Goal: Information Seeking & Learning: Learn about a topic

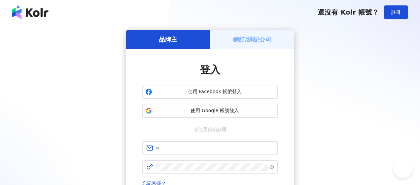
scroll to position [102, 0]
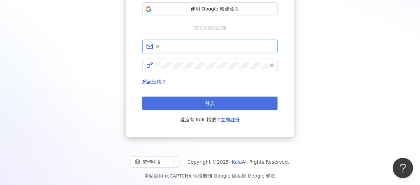
type input "**********"
click at [197, 108] on button "登入" at bounding box center [209, 103] width 135 height 14
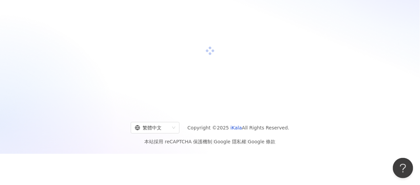
scroll to position [102, 0]
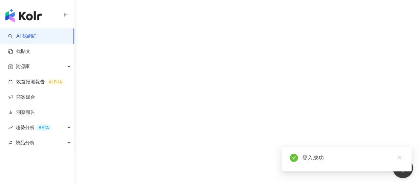
click at [400, 158] on icon "close" at bounding box center [399, 157] width 5 height 5
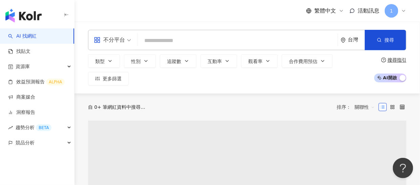
click at [167, 42] on input "search" at bounding box center [237, 40] width 194 height 13
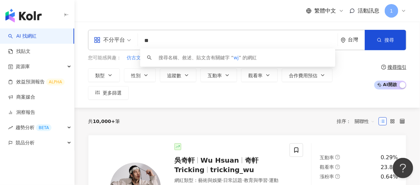
type input "*"
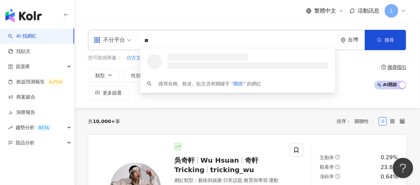
click at [118, 44] on div "不分平台" at bounding box center [109, 40] width 31 height 11
type input "**"
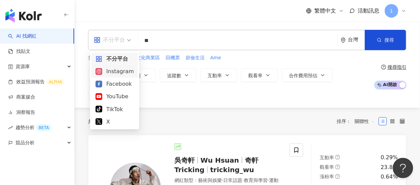
click at [113, 70] on div "Instagram" at bounding box center [114, 71] width 38 height 8
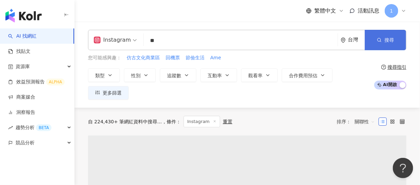
click at [383, 42] on button "搜尋" at bounding box center [385, 40] width 41 height 20
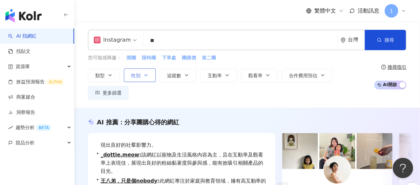
click at [148, 76] on icon "button" at bounding box center [145, 74] width 5 height 5
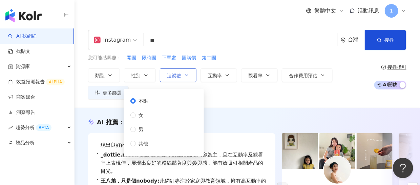
click at [167, 73] on span "追蹤數" at bounding box center [174, 75] width 14 height 5
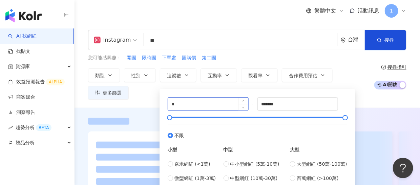
scroll to position [34, 0]
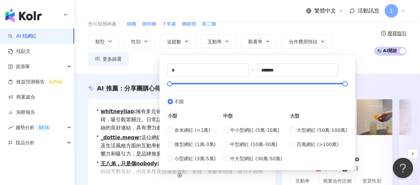
click at [141, 63] on div "類型 性別 追蹤數 互動率 觀看率 合作費用預估 更多篩選 不限 女 男 其他 * - ******* 不限 小型 奈米網紅 (<1萬) 微型網紅 (1萬-3…" at bounding box center [229, 50] width 282 height 31
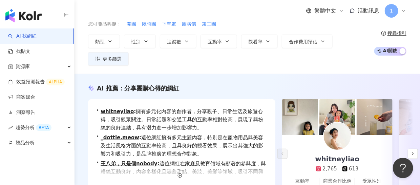
scroll to position [0, 0]
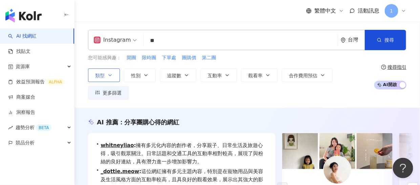
click at [100, 74] on span "類型" at bounding box center [99, 75] width 9 height 5
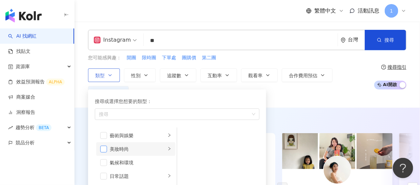
click at [104, 149] on span "button" at bounding box center [103, 149] width 7 height 7
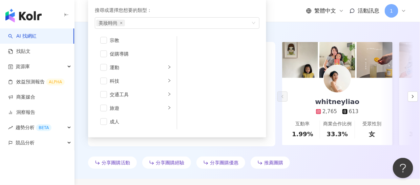
scroll to position [102, 0]
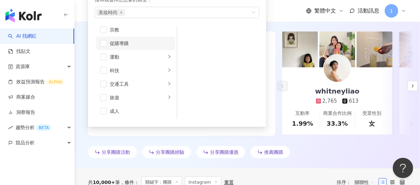
click at [107, 44] on li "促購導購" at bounding box center [135, 44] width 79 height 14
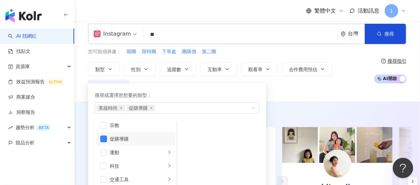
scroll to position [0, 0]
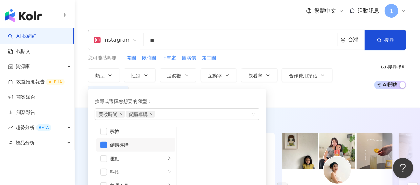
click at [354, 87] on div "類型 搜尋或選擇您想要的類型： 美妝時尚 促購導購 藝術與娛樂 美妝時尚 氣候和環境 日常話題 教育與學習 家庭 財經 美食 命理占卜 遊戲 法政社會 生活風…" at bounding box center [229, 83] width 282 height 31
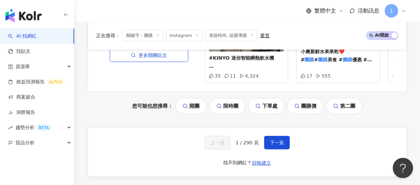
scroll to position [1591, 0]
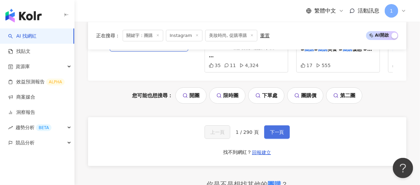
click at [271, 129] on span "下一頁" at bounding box center [277, 131] width 14 height 5
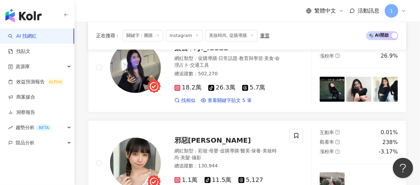
scroll to position [437, 0]
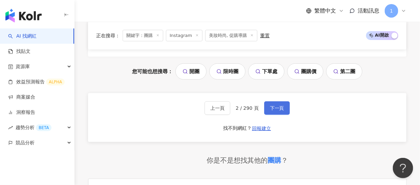
click at [276, 105] on span "下一頁" at bounding box center [277, 107] width 14 height 5
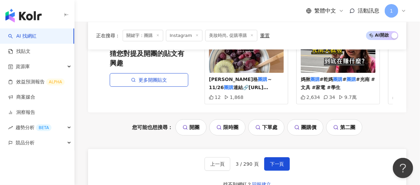
scroll to position [1561, 0]
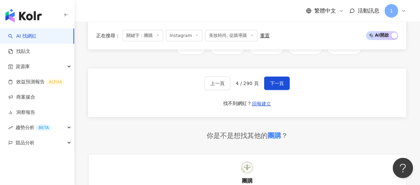
scroll to position [1581, 0]
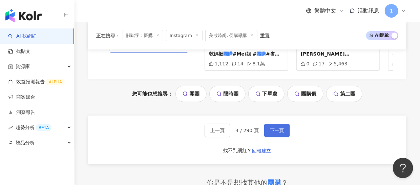
click at [273, 128] on span "下一頁" at bounding box center [277, 130] width 14 height 5
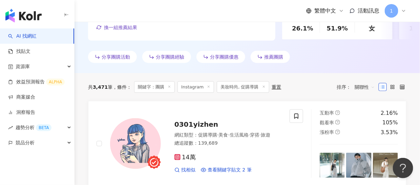
scroll to position [187, 0]
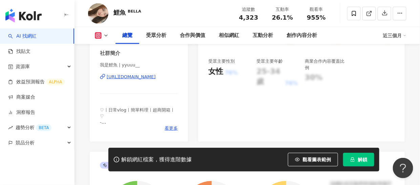
scroll to position [135, 0]
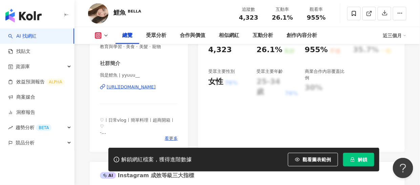
click at [148, 88] on div "https://www.instagram.com/yyuuu__/" at bounding box center [131, 87] width 49 height 6
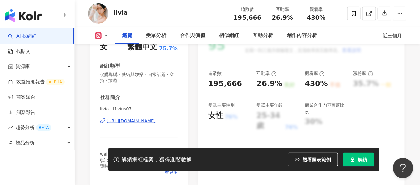
click at [155, 120] on div "https://www.instagram.com/l1vius07/" at bounding box center [131, 121] width 49 height 6
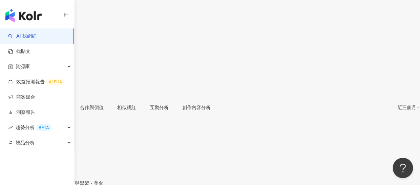
scroll to position [102, 0]
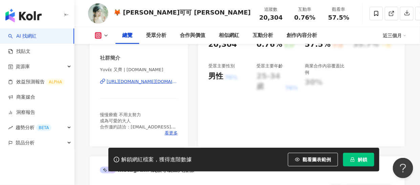
scroll to position [169, 0]
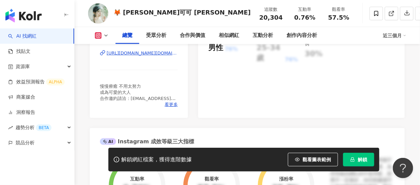
click at [138, 54] on div "https://www.instagram.com/yuvee.co/" at bounding box center [142, 53] width 71 height 6
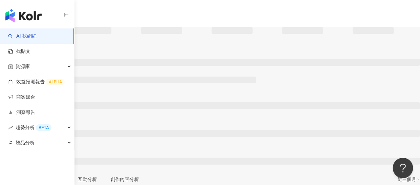
scroll to position [102, 0]
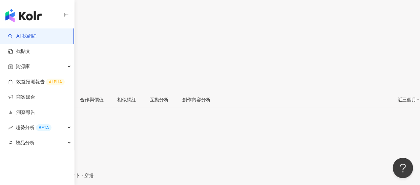
scroll to position [135, 0]
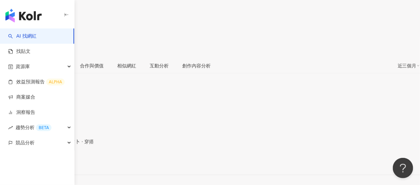
click at [60, 160] on div "https://www.instagram.com/wawahahahaha/" at bounding box center [33, 162] width 53 height 5
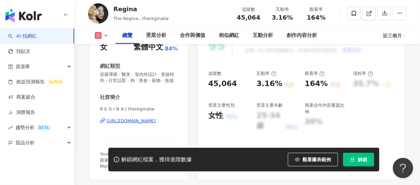
click at [125, 121] on div "https://www.instagram.com/thereginatw/" at bounding box center [131, 121] width 49 height 6
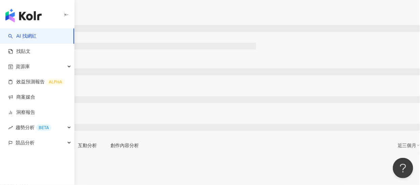
scroll to position [102, 0]
